Goal: Find specific page/section: Locate a particular part of the current website

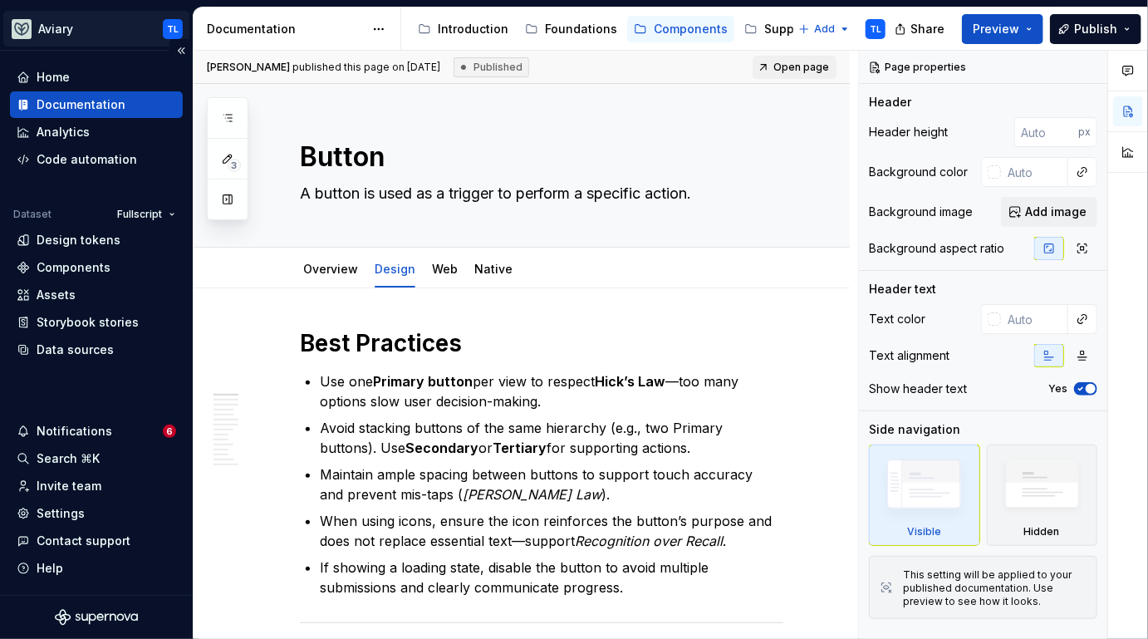
type textarea "*"
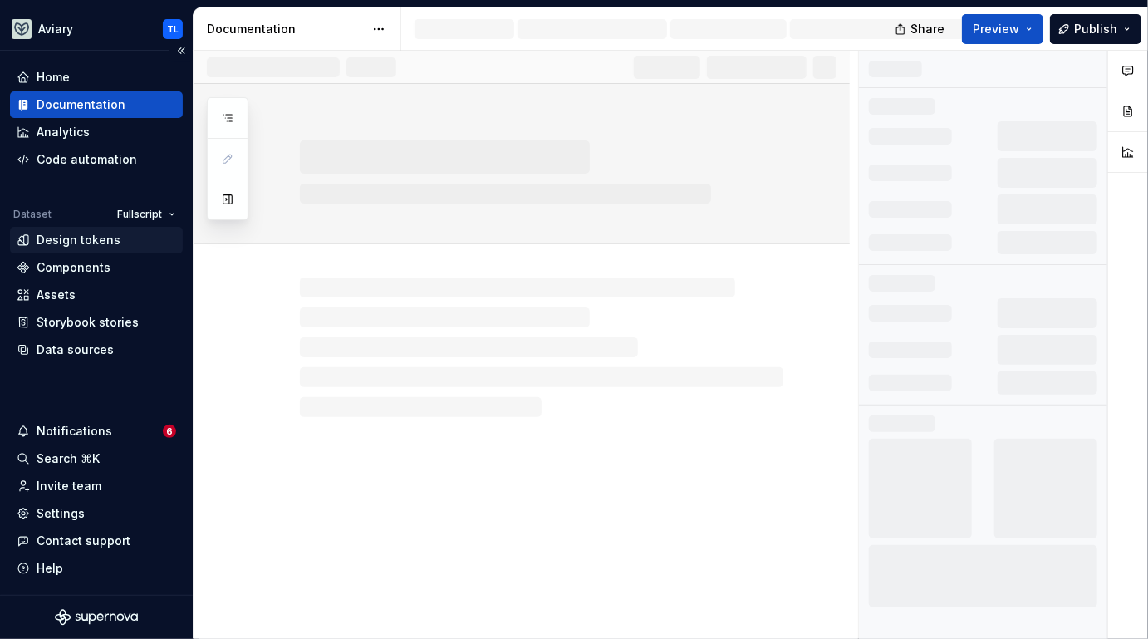
click at [89, 239] on div "Design tokens" at bounding box center [79, 240] width 84 height 17
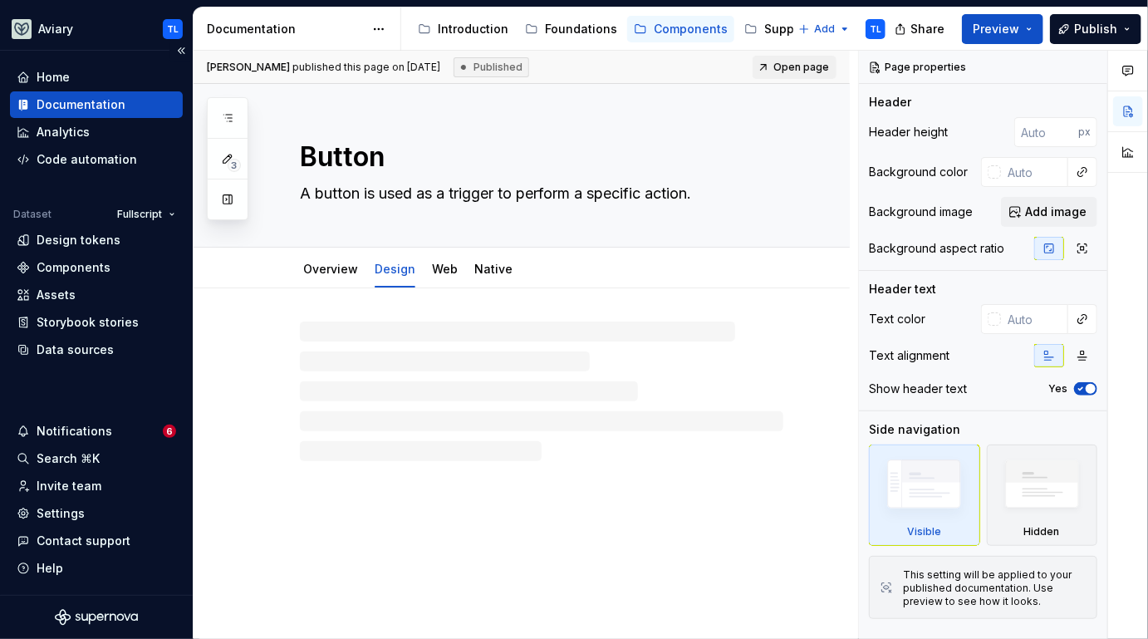
type textarea "*"
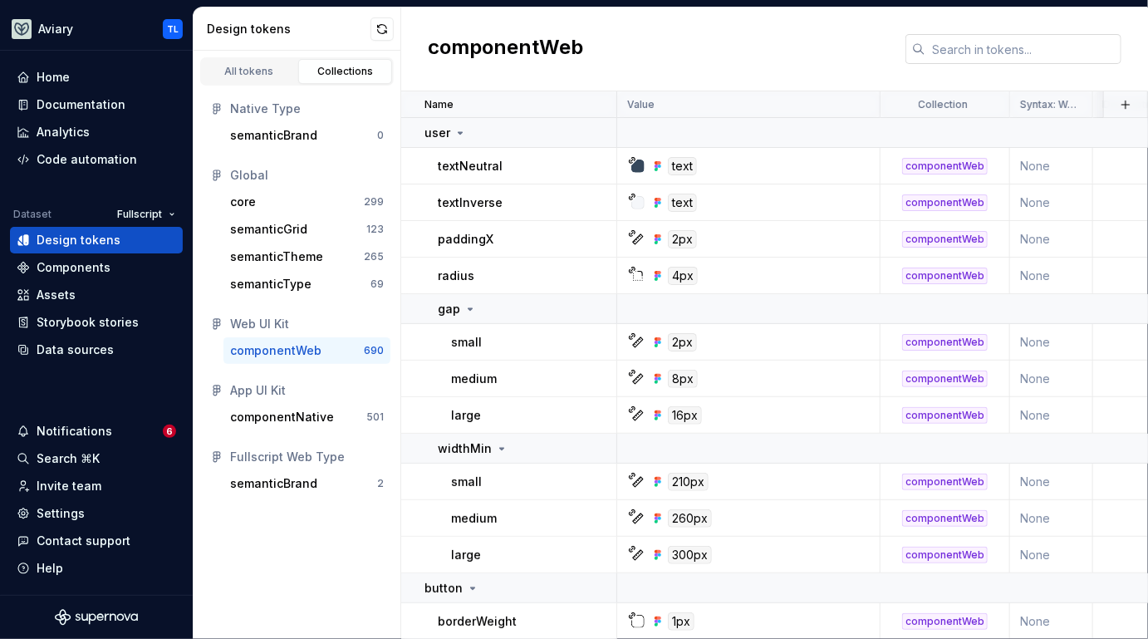
click at [971, 34] on div "componentWeb" at bounding box center [774, 49] width 747 height 84
click at [974, 37] on input "text" at bounding box center [1023, 49] width 196 height 30
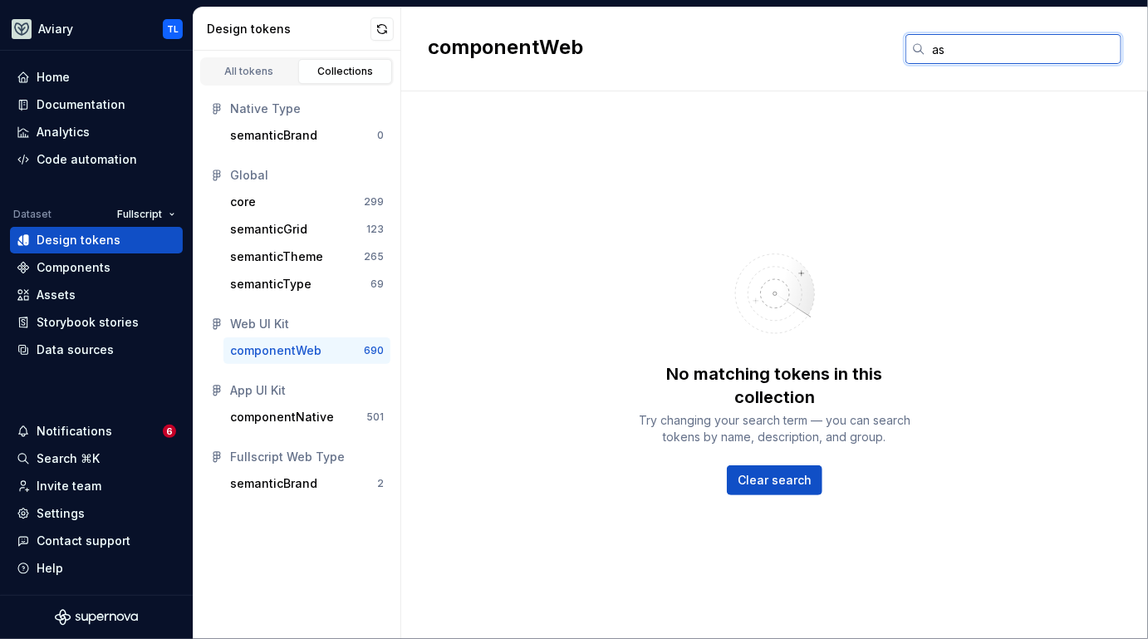
type input "a"
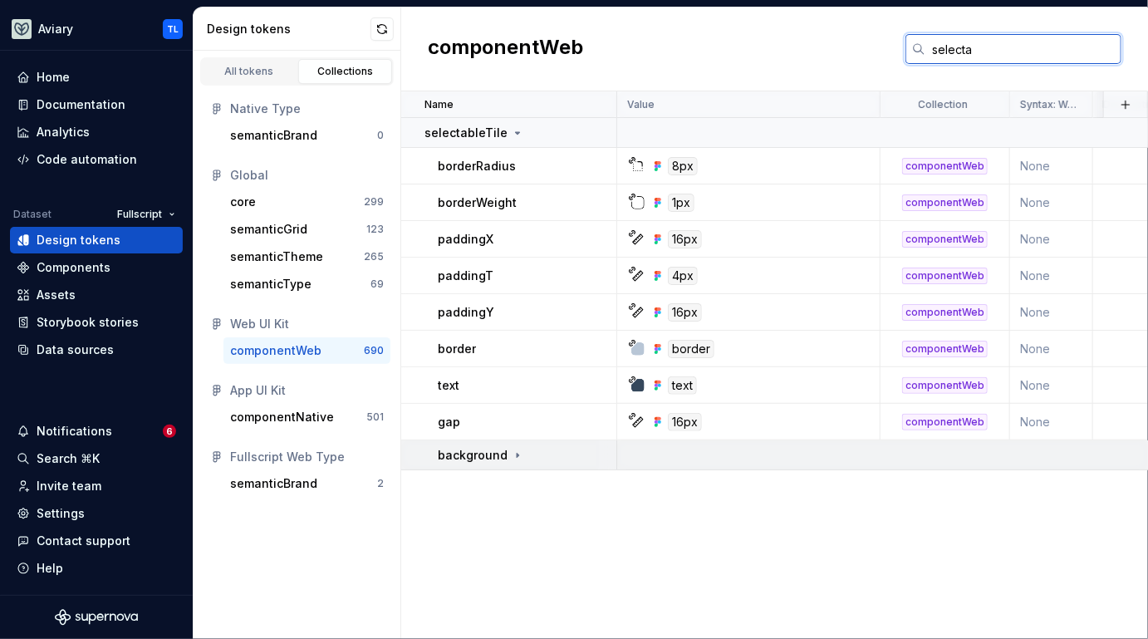
type input "selecta"
click at [498, 447] on p "background" at bounding box center [473, 455] width 70 height 17
